Goal: Information Seeking & Learning: Check status

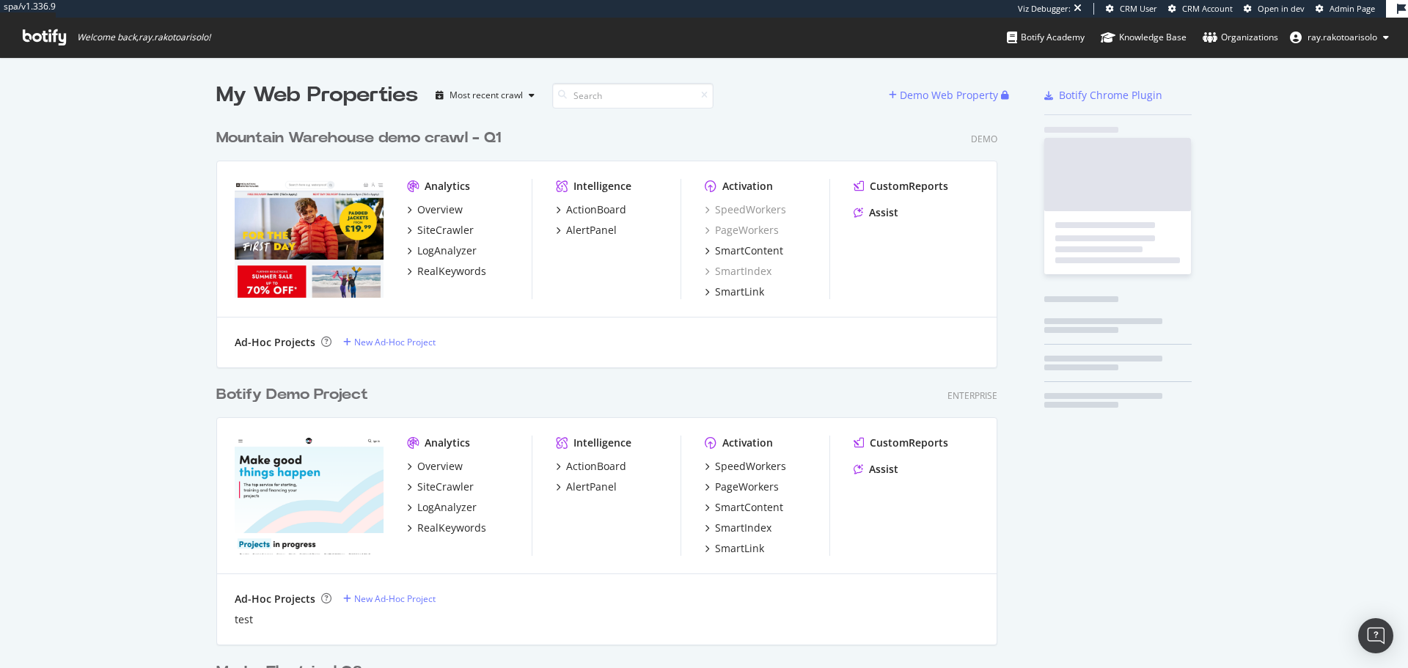
scroll to position [4886, 782]
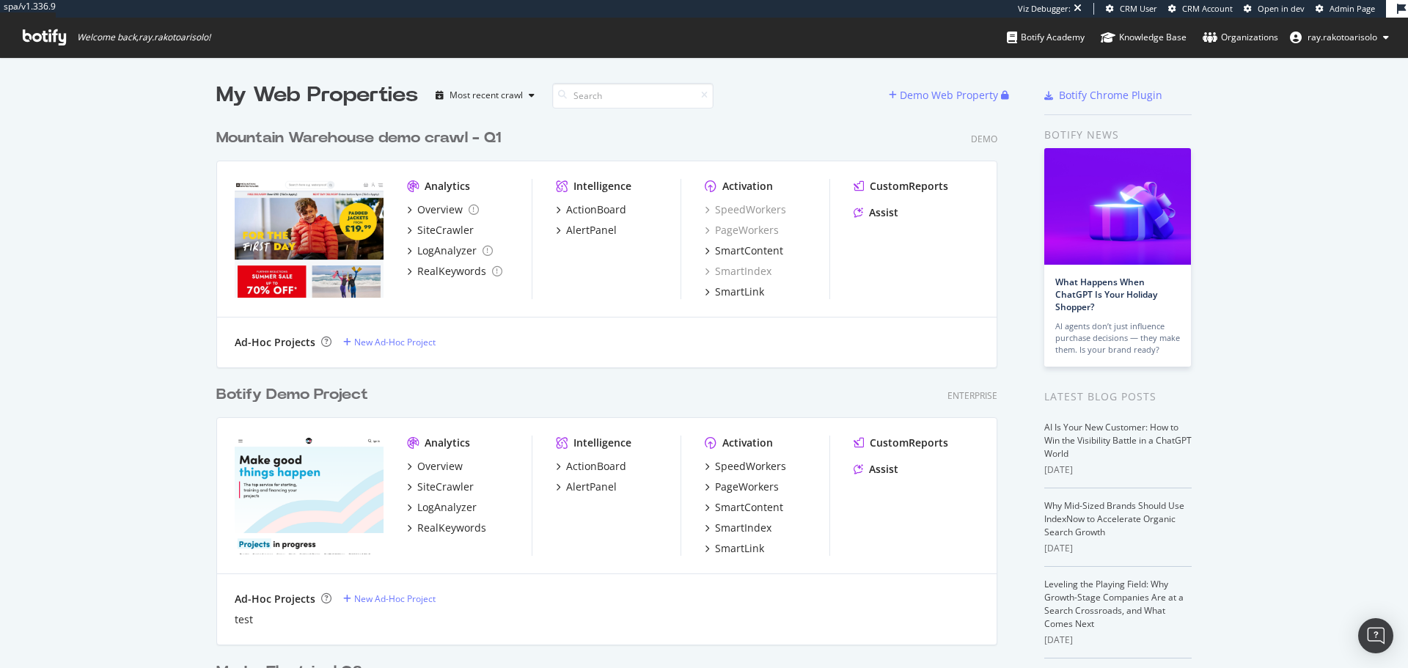
click at [58, 34] on icon at bounding box center [44, 37] width 43 height 16
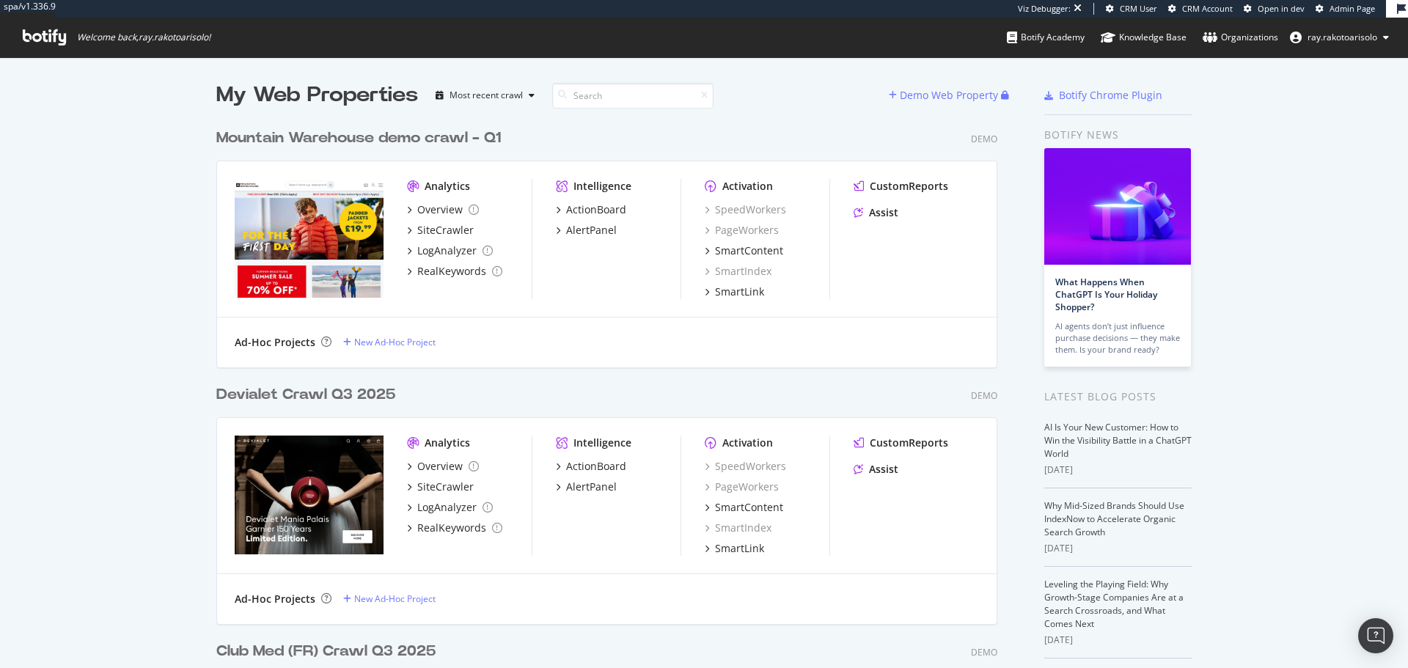
scroll to position [6757, 782]
click at [61, 41] on icon at bounding box center [44, 37] width 43 height 16
click at [636, 91] on input at bounding box center [632, 96] width 161 height 26
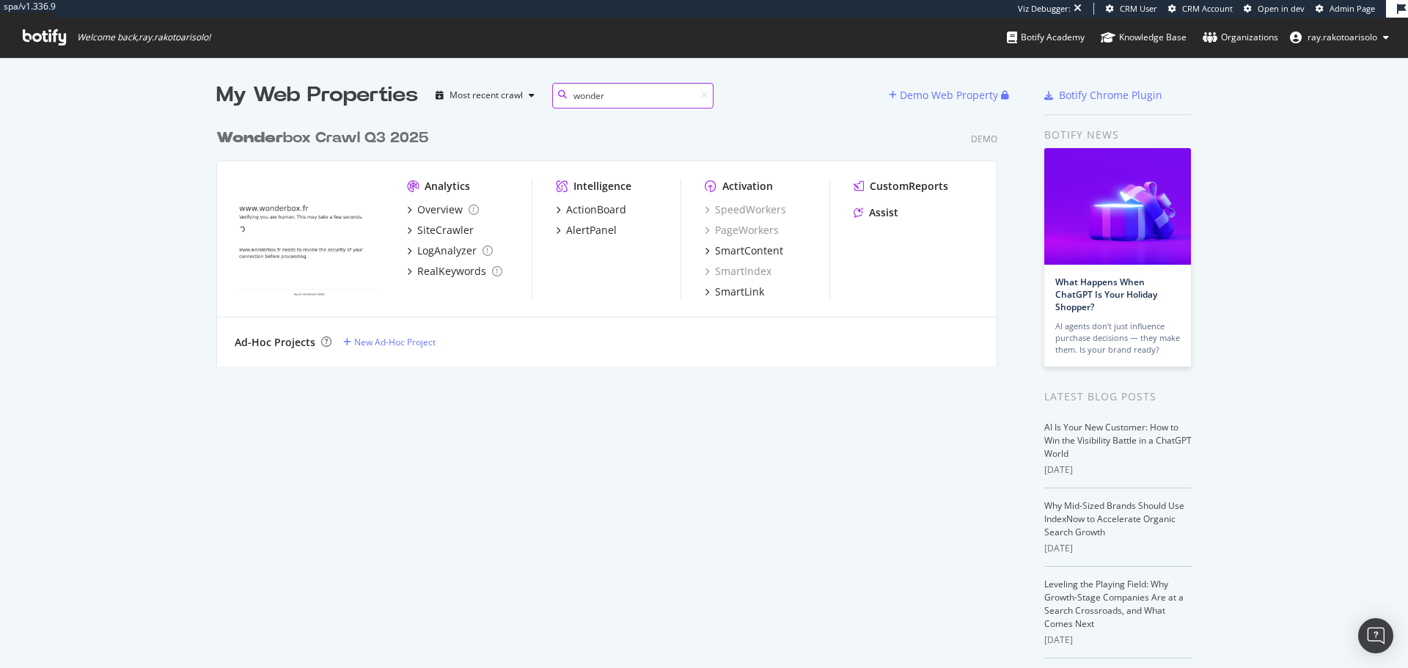
scroll to position [246, 782]
type input "w"
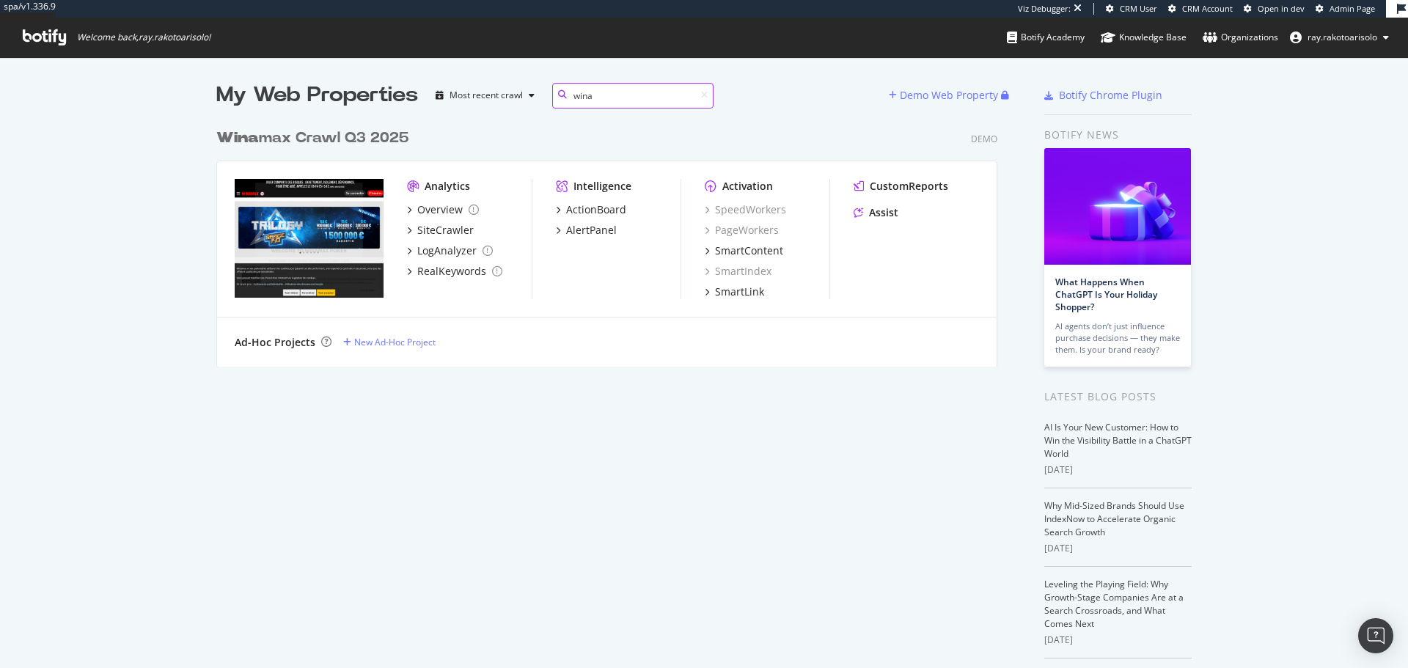
type input "wina"
click at [367, 141] on div "Wina max Crawl Q3 2025" at bounding box center [312, 138] width 192 height 21
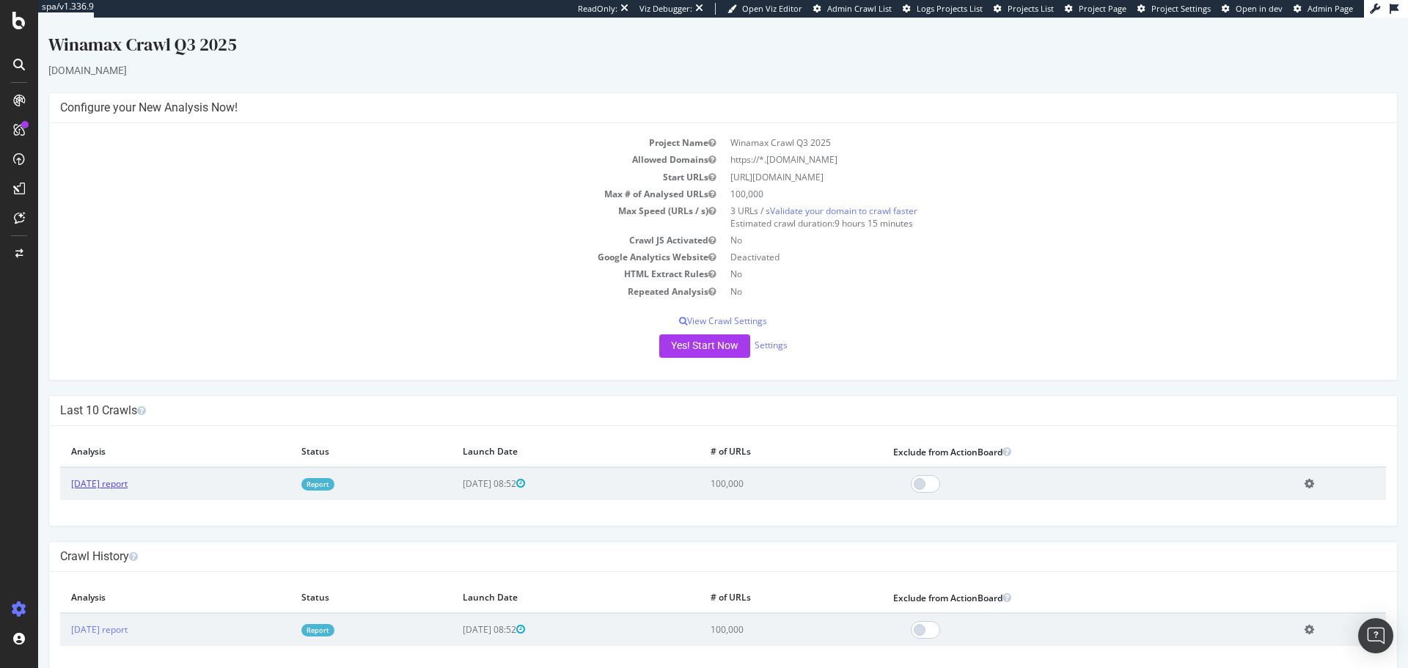
click at [128, 485] on link "[DATE] report" at bounding box center [99, 483] width 56 height 12
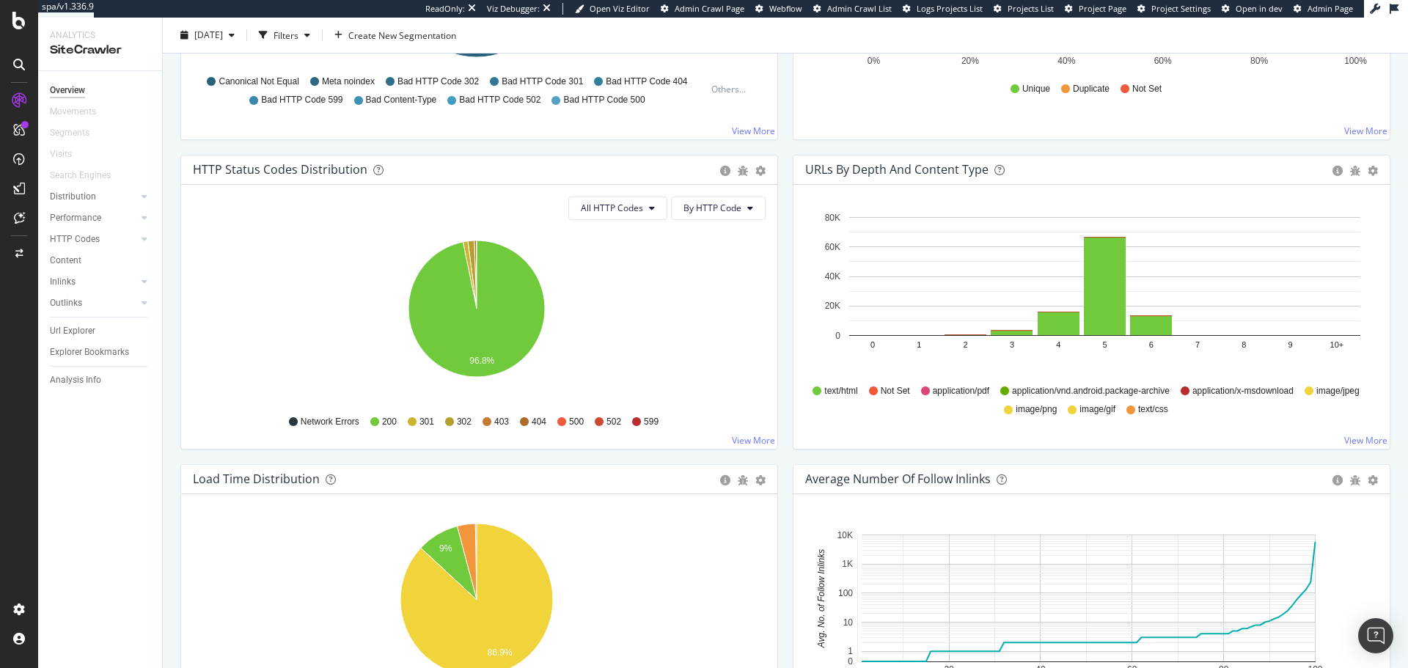
scroll to position [656, 0]
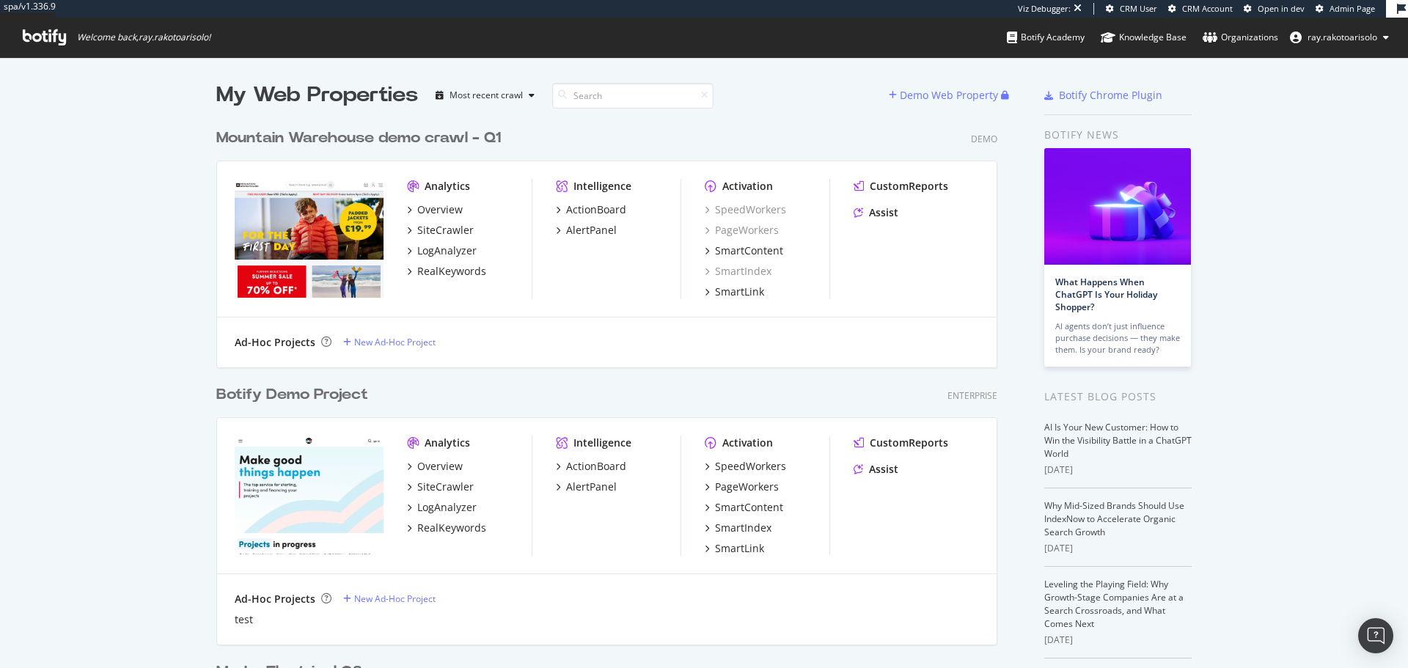
scroll to position [4886, 782]
